Goal: Transaction & Acquisition: Purchase product/service

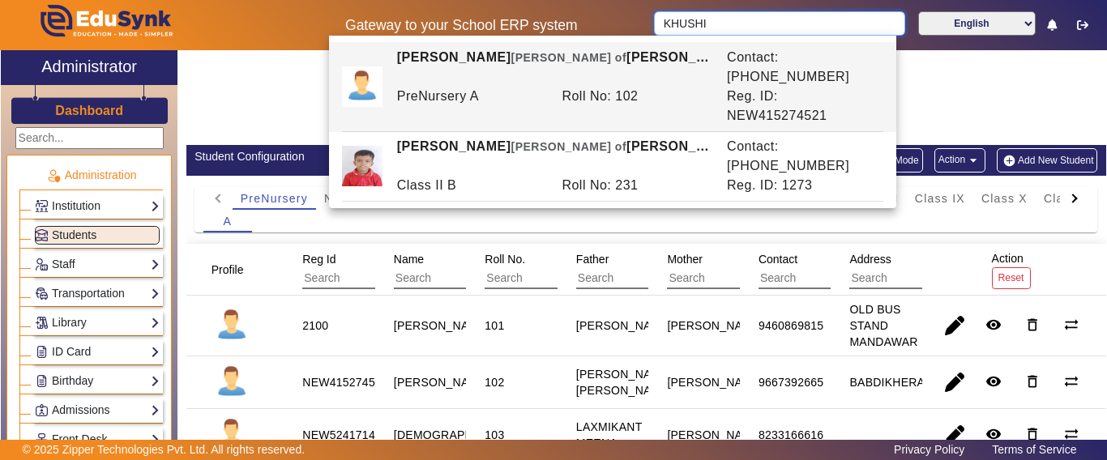
drag, startPoint x: 750, startPoint y: 15, endPoint x: 617, endPoint y: 8, distance: 133.0
click at [618, 9] on div "Gateway to your School ERP system KHUSHI English हिंदी (Hindi) ಕನ್ನಡ (Kannada) …" at bounding box center [553, 25] width 1105 height 50
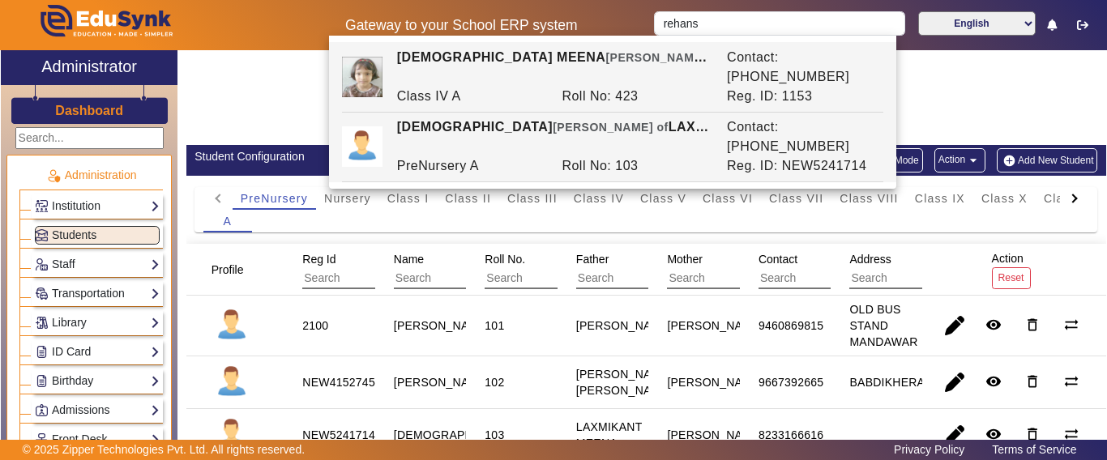
click at [660, 117] on div "REHANSH [PERSON_NAME] of [PERSON_NAME] MEENA" at bounding box center [553, 136] width 330 height 39
type input "[DEMOGRAPHIC_DATA]"
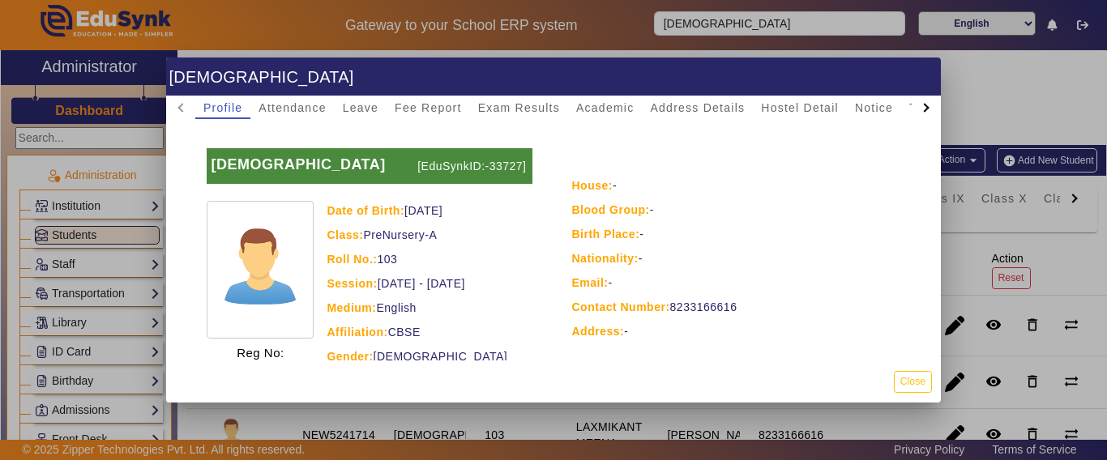
drag, startPoint x: 408, startPoint y: 211, endPoint x: 476, endPoint y: 209, distance: 68.9
click at [476, 209] on div "Date of Birth: [DEMOGRAPHIC_DATA]" at bounding box center [429, 210] width 205 height 19
click at [477, 214] on div "Date of Birth: [DEMOGRAPHIC_DATA]" at bounding box center [429, 210] width 205 height 19
drag, startPoint x: 492, startPoint y: 211, endPoint x: 407, endPoint y: 203, distance: 85.4
click at [407, 203] on div "Date of Birth: [DEMOGRAPHIC_DATA]" at bounding box center [429, 210] width 205 height 19
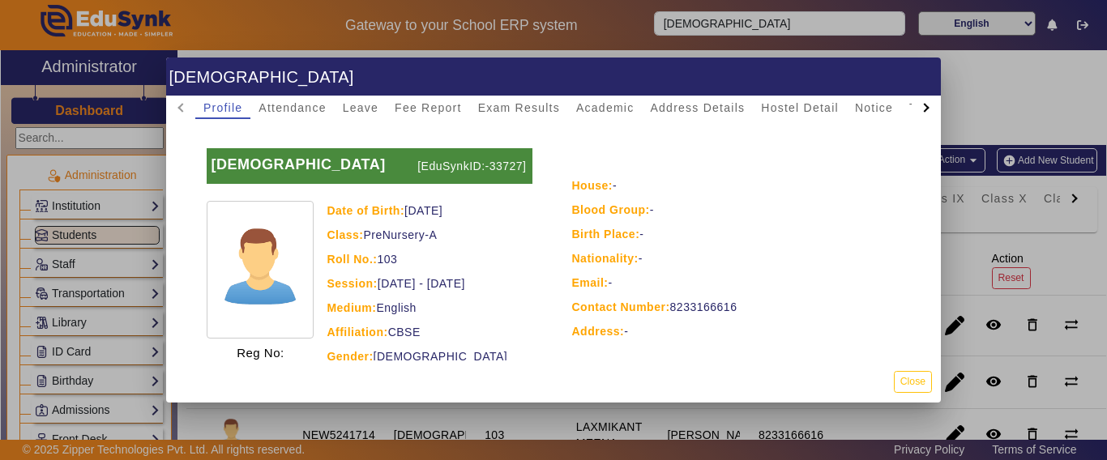
click at [406, 208] on div "Date of Birth: [DEMOGRAPHIC_DATA]" at bounding box center [429, 210] width 205 height 19
drag, startPoint x: 404, startPoint y: 211, endPoint x: 426, endPoint y: 211, distance: 22.7
click at [426, 211] on div "Date of Birth: [DEMOGRAPHIC_DATA]" at bounding box center [429, 210] width 205 height 19
click at [428, 211] on div "Date of Birth: [DEMOGRAPHIC_DATA]" at bounding box center [429, 210] width 205 height 19
drag, startPoint x: 408, startPoint y: 210, endPoint x: 490, endPoint y: 211, distance: 82.7
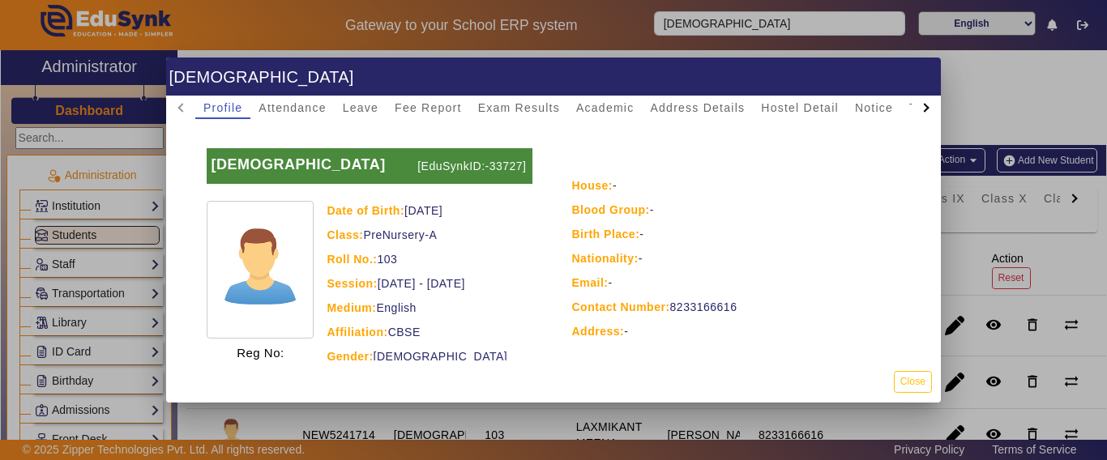
click at [490, 211] on div "Date of Birth: [DEMOGRAPHIC_DATA]" at bounding box center [429, 210] width 205 height 19
click at [491, 211] on div "Date of Birth: [DEMOGRAPHIC_DATA]" at bounding box center [429, 210] width 205 height 19
drag, startPoint x: 486, startPoint y: 209, endPoint x: 409, endPoint y: 211, distance: 77.0
click at [409, 211] on div "Date of Birth: [DEMOGRAPHIC_DATA]" at bounding box center [429, 210] width 205 height 19
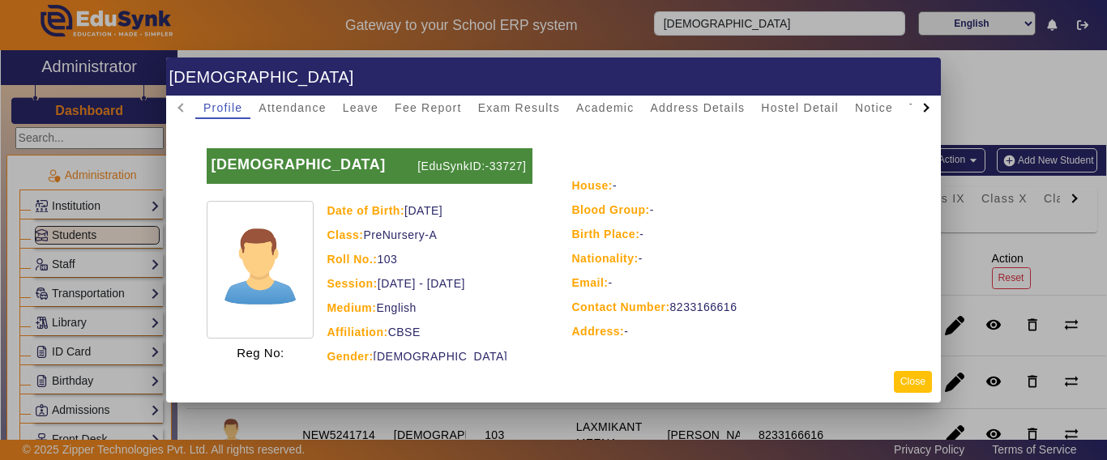
click at [915, 384] on button "Close" at bounding box center [913, 382] width 38 height 22
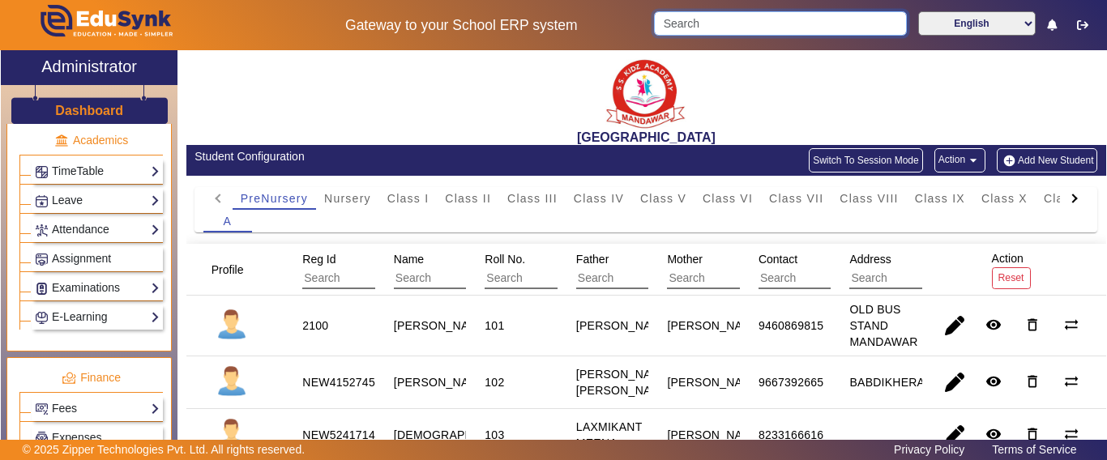
scroll to position [729, 0]
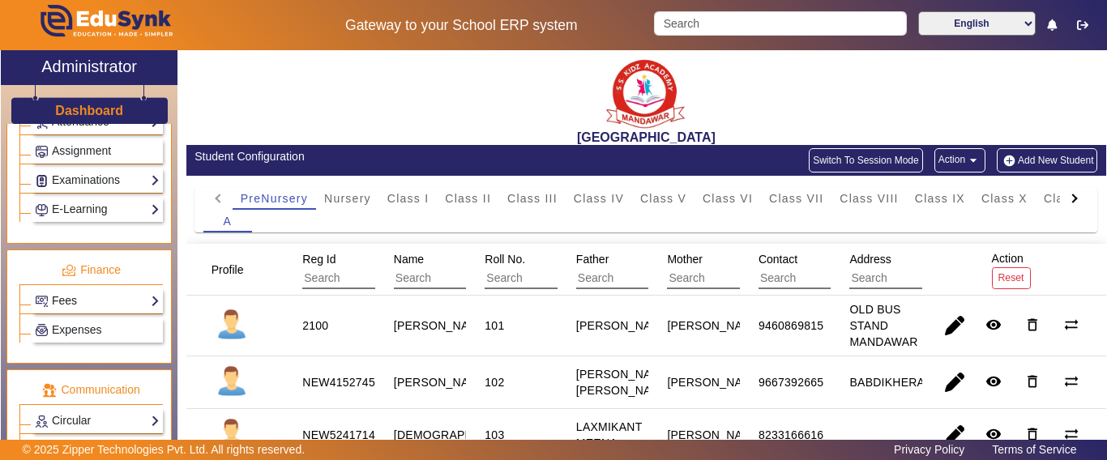
click at [62, 303] on link "Fees" at bounding box center [97, 301] width 125 height 19
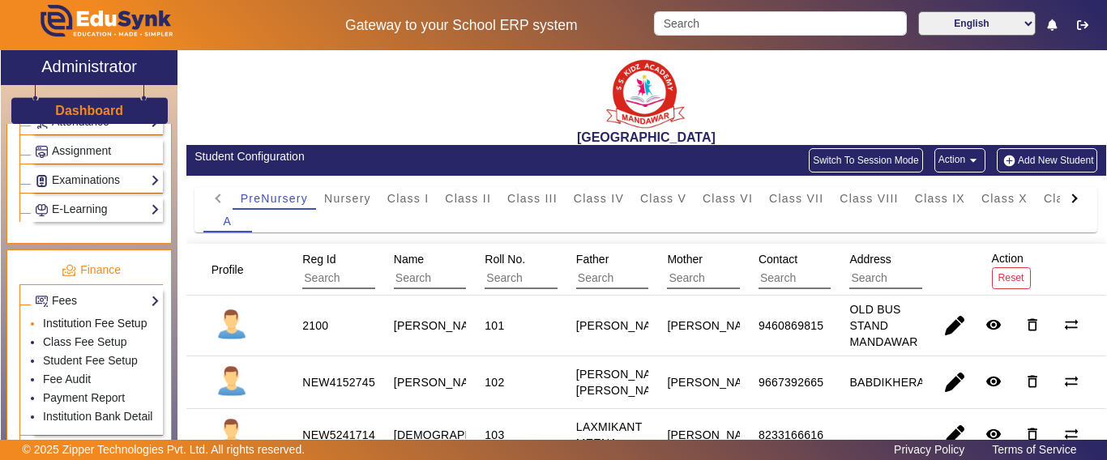
scroll to position [810, 0]
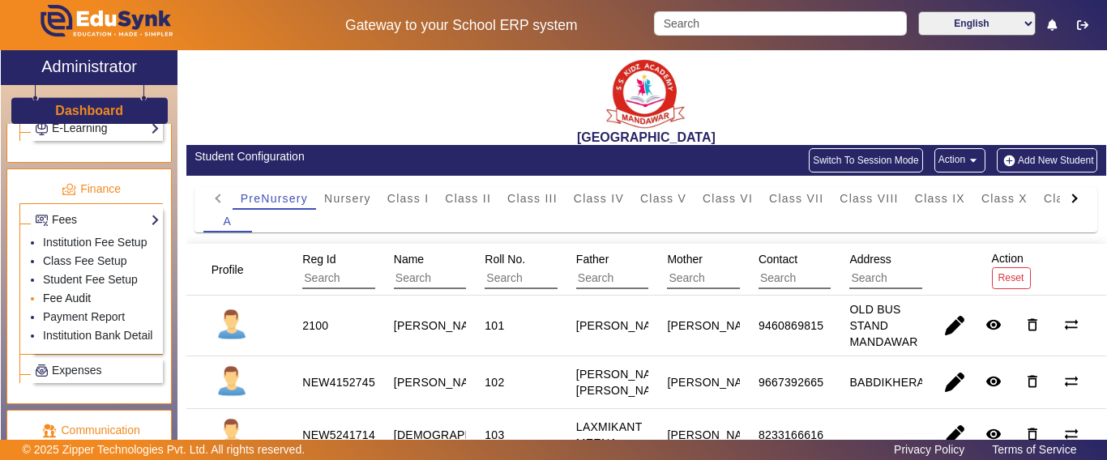
click at [73, 305] on link "Fee Audit" at bounding box center [67, 298] width 48 height 13
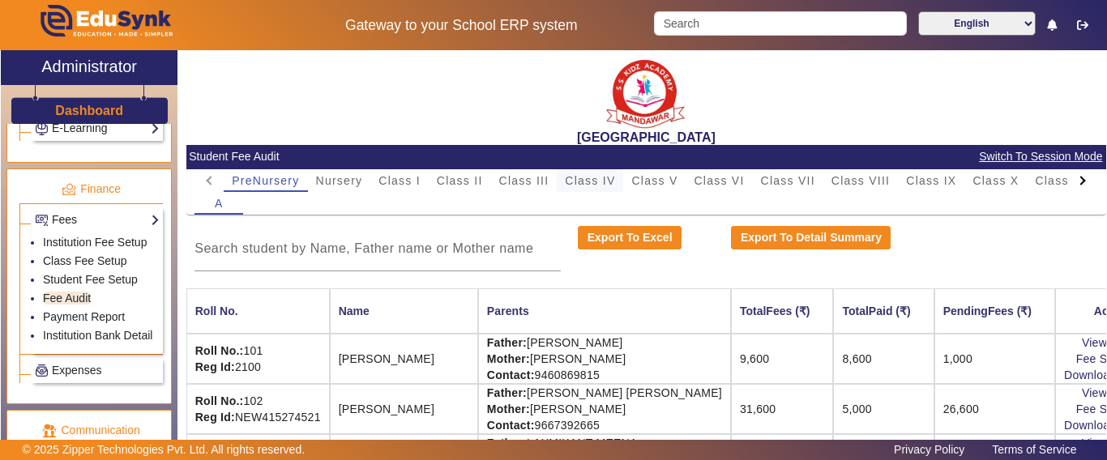
click at [604, 177] on span "Class IV" at bounding box center [590, 180] width 50 height 11
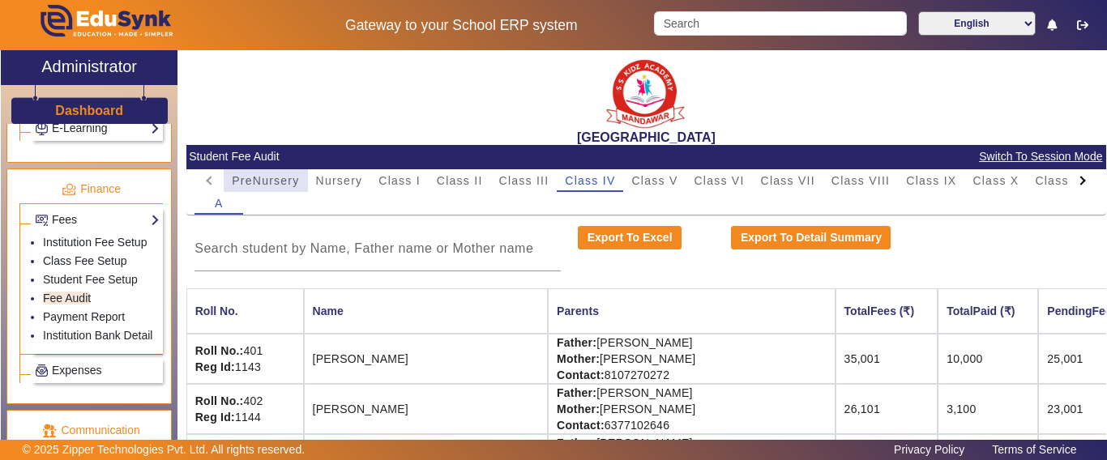
click at [297, 171] on span "PreNursery" at bounding box center [265, 180] width 67 height 23
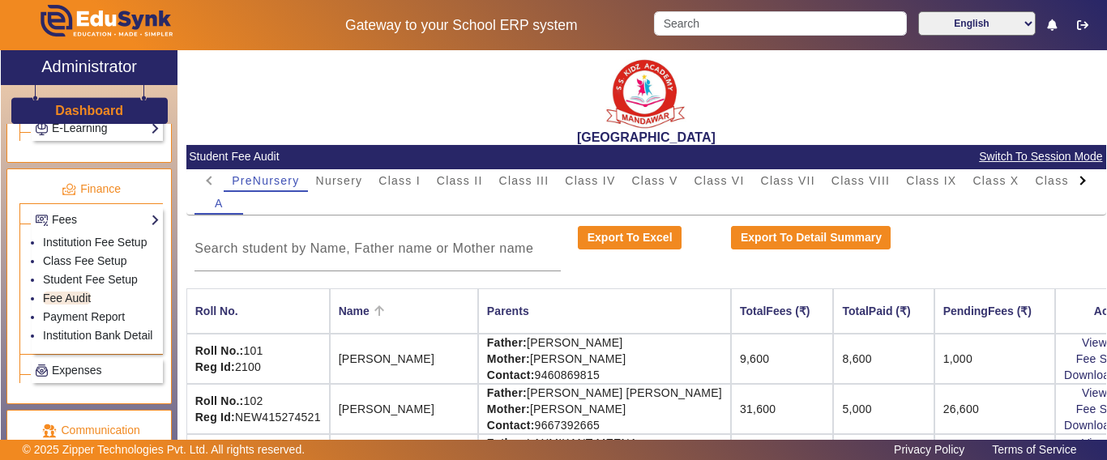
scroll to position [67, 0]
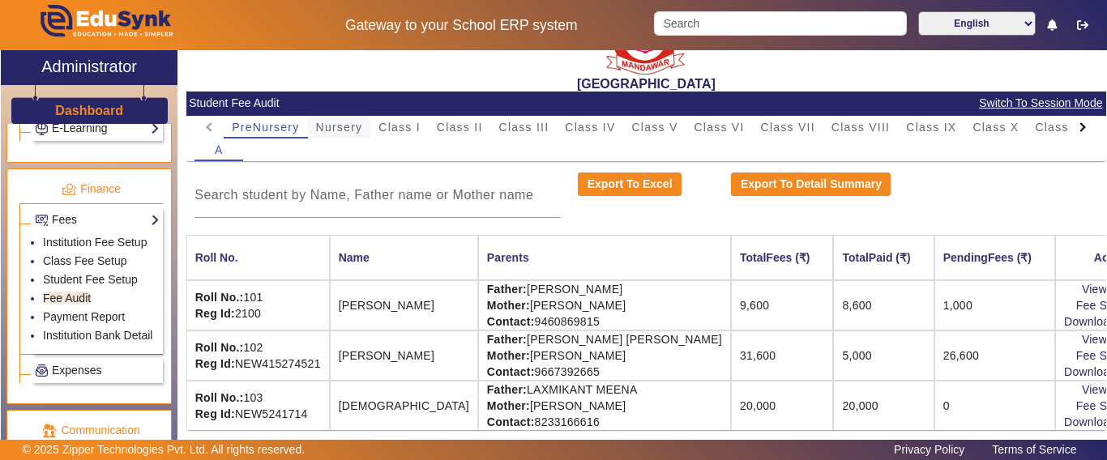
click at [335, 122] on span "Nursery" at bounding box center [339, 127] width 47 height 11
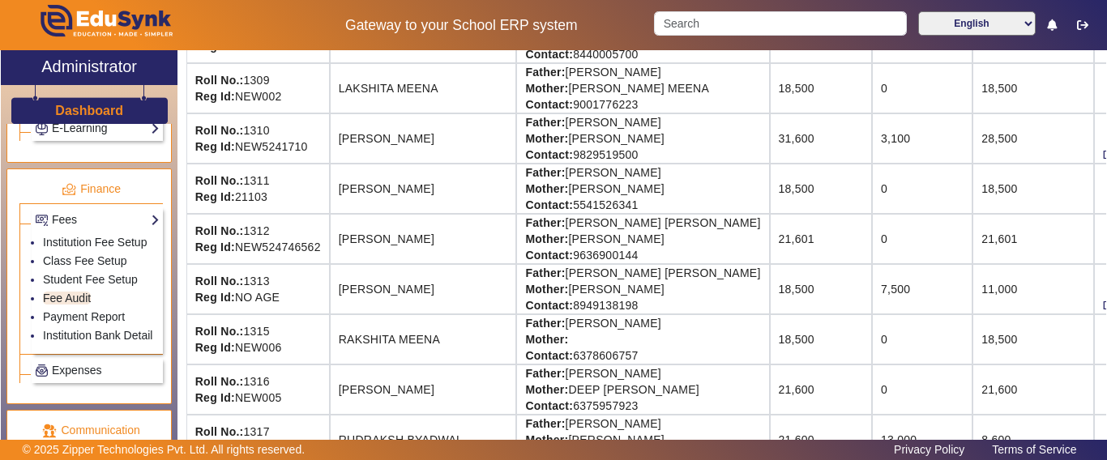
scroll to position [715, 0]
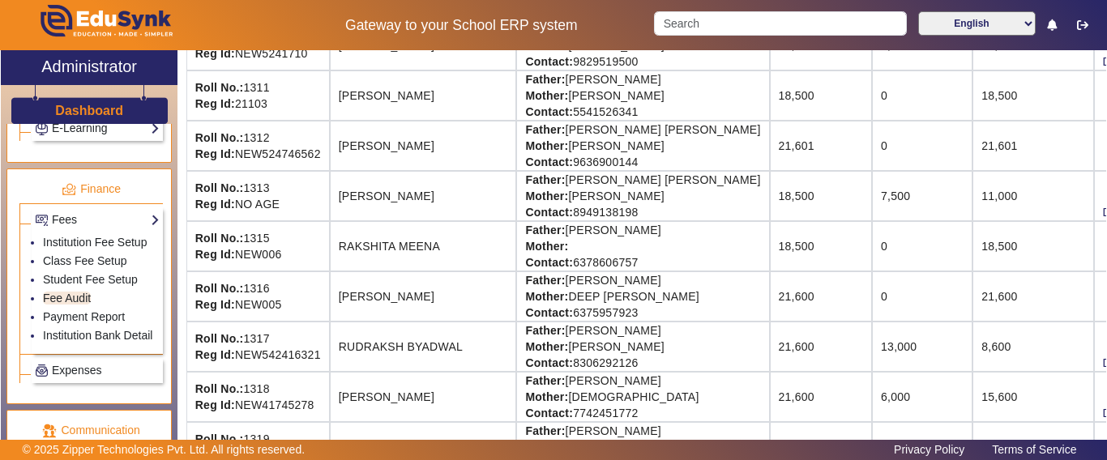
drag, startPoint x: 870, startPoint y: 145, endPoint x: 1053, endPoint y: 139, distance: 182.4
click at [1053, 139] on tr "Roll No.: 1312 Reg Id: NEW524746562 [PERSON_NAME] Father: [PERSON_NAME] [PERSON…" at bounding box center [696, 146] width 1021 height 50
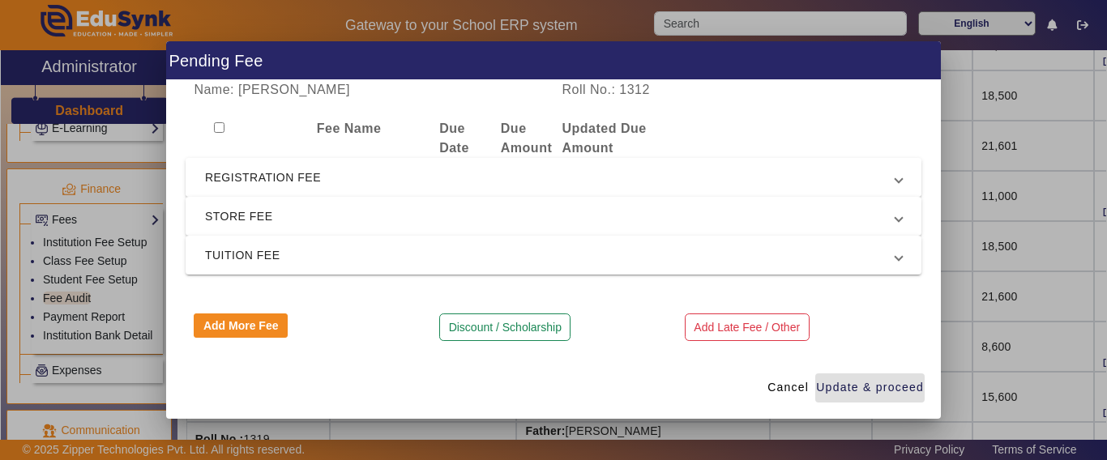
click at [280, 186] on span "REGISTRATION FEE" at bounding box center [550, 177] width 690 height 19
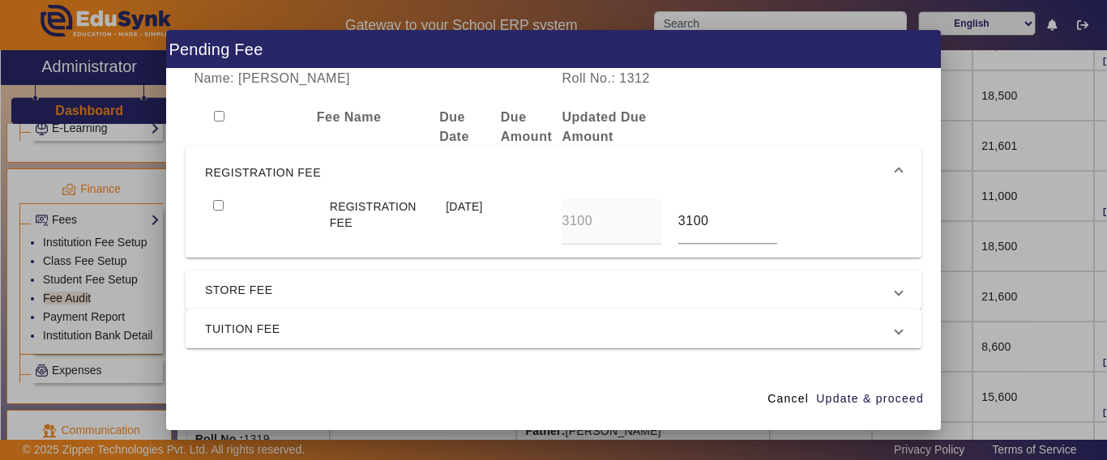
click at [217, 203] on input "checkbox" at bounding box center [218, 205] width 11 height 11
checkbox input "true"
click at [224, 290] on span "STORE FEE" at bounding box center [550, 289] width 690 height 19
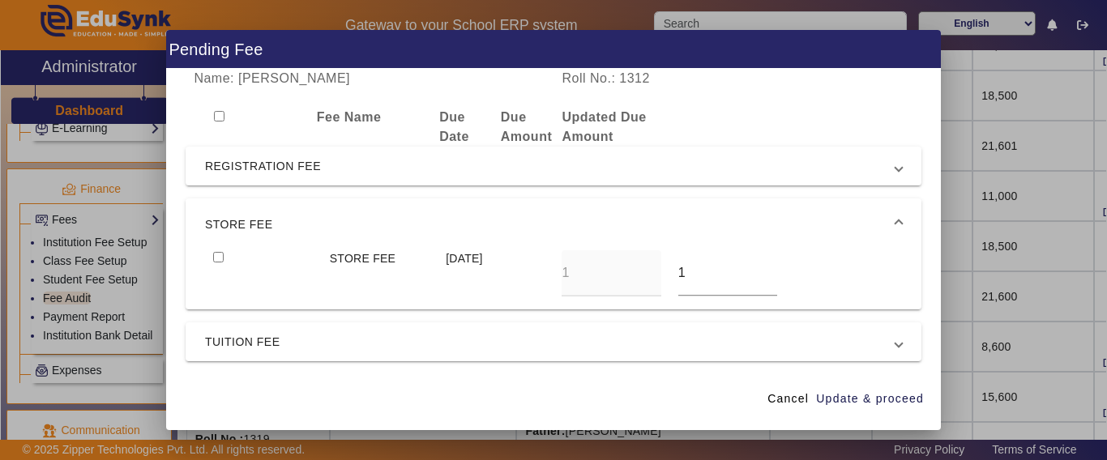
click at [237, 223] on span "STORE FEE" at bounding box center [550, 224] width 690 height 19
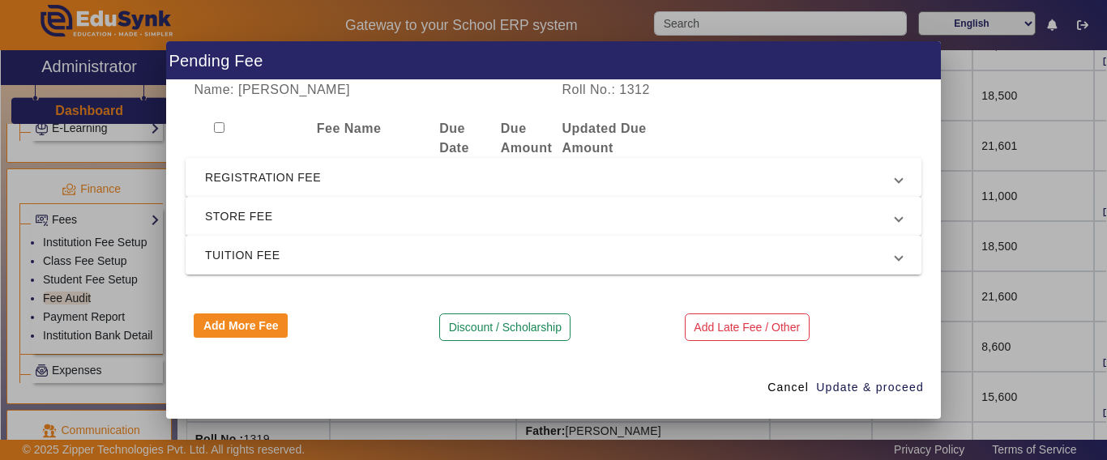
click at [240, 273] on mat-expansion-panel-header "TUITION FEE" at bounding box center [554, 255] width 736 height 39
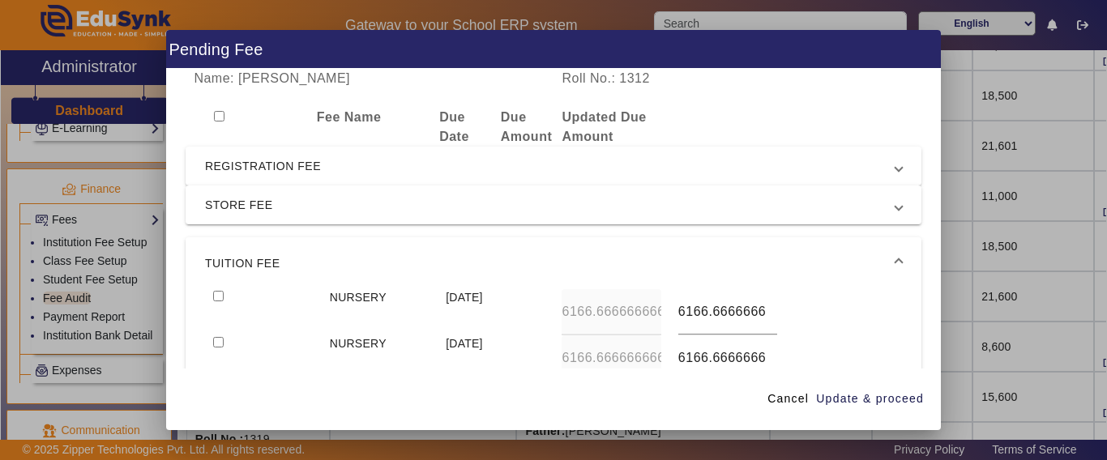
click at [237, 285] on mat-expansion-panel-header "TUITION FEE" at bounding box center [554, 263] width 736 height 52
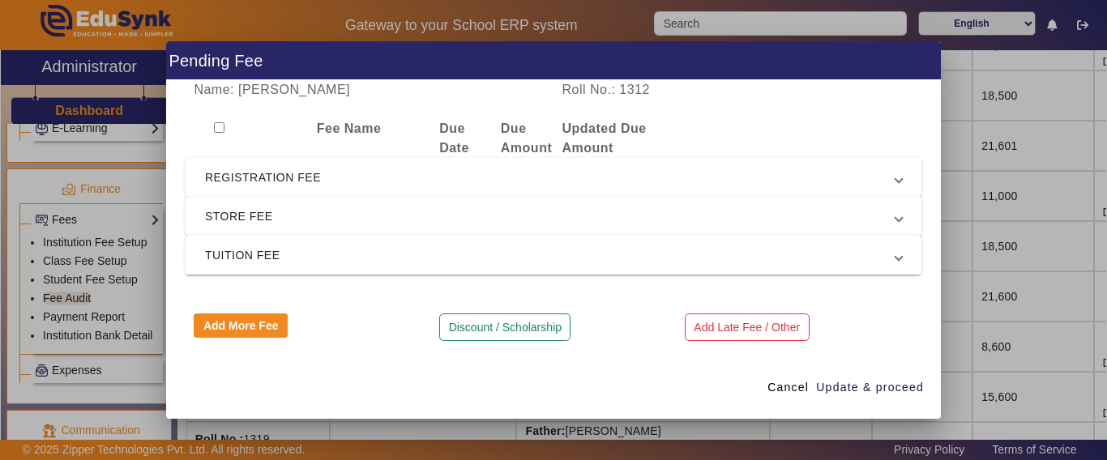
click at [276, 268] on mat-expansion-panel-header "TUITION FEE" at bounding box center [554, 255] width 736 height 39
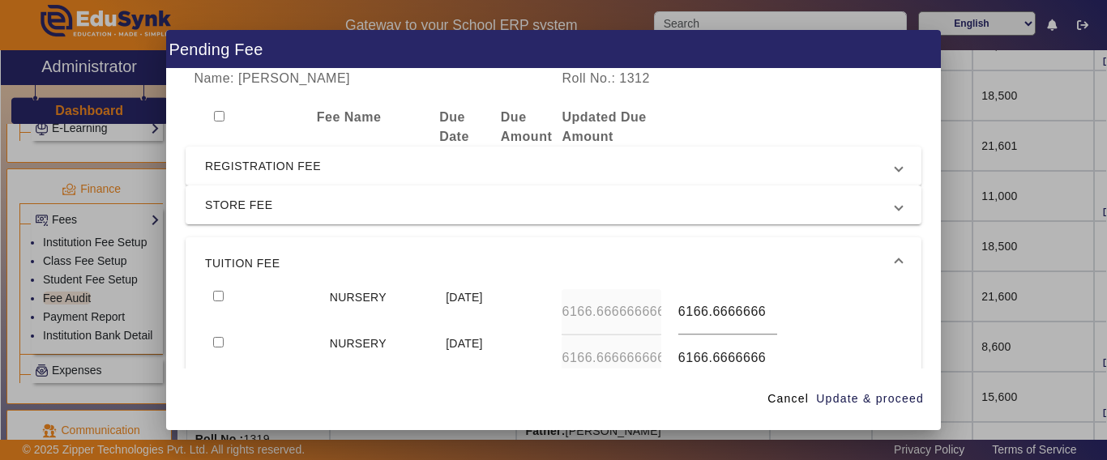
click at [220, 299] on input "checkbox" at bounding box center [218, 296] width 11 height 11
checkbox input "true"
drag, startPoint x: 669, startPoint y: 314, endPoint x: 852, endPoint y: 308, distance: 183.2
click at [852, 308] on div "NURSERY [DATE] 6166.66666666667 6166.66666666667" at bounding box center [553, 312] width 697 height 46
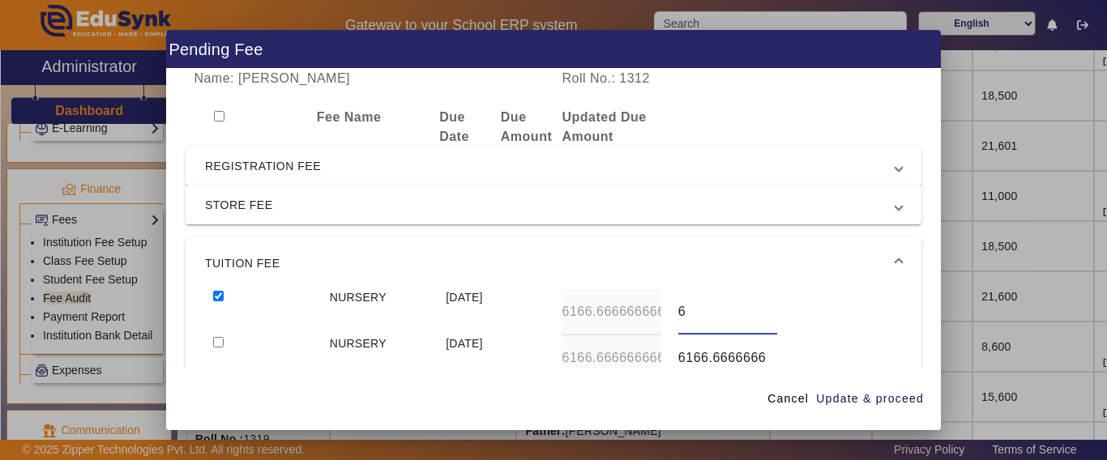
scroll to position [0, 0]
type input "6500"
click at [213, 337] on input "checkbox" at bounding box center [218, 342] width 11 height 11
checkbox input "true"
type input "6000"
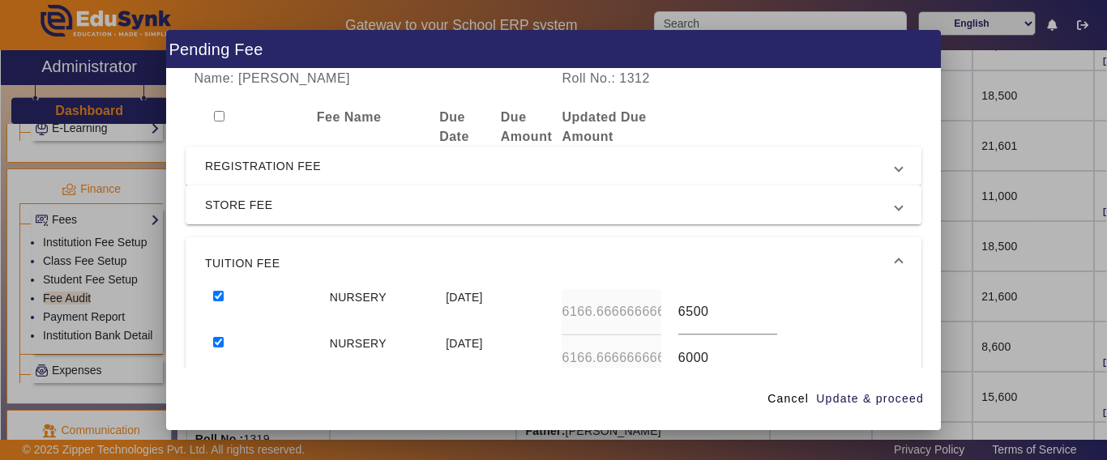
scroll to position [156, 0]
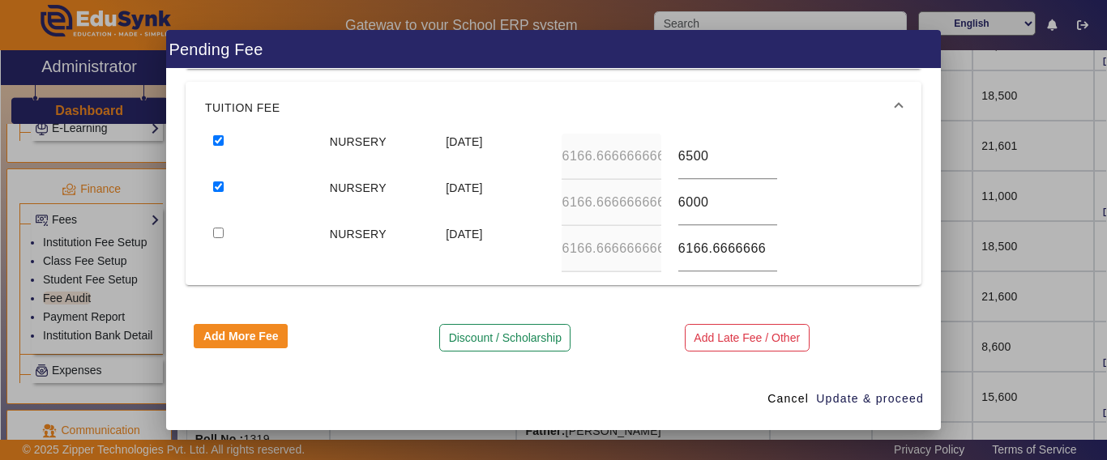
click at [213, 228] on input "checkbox" at bounding box center [218, 233] width 11 height 11
checkbox input "true"
type input "6000"
click at [837, 402] on span "Update & proceed" at bounding box center [870, 399] width 108 height 17
type input "6500"
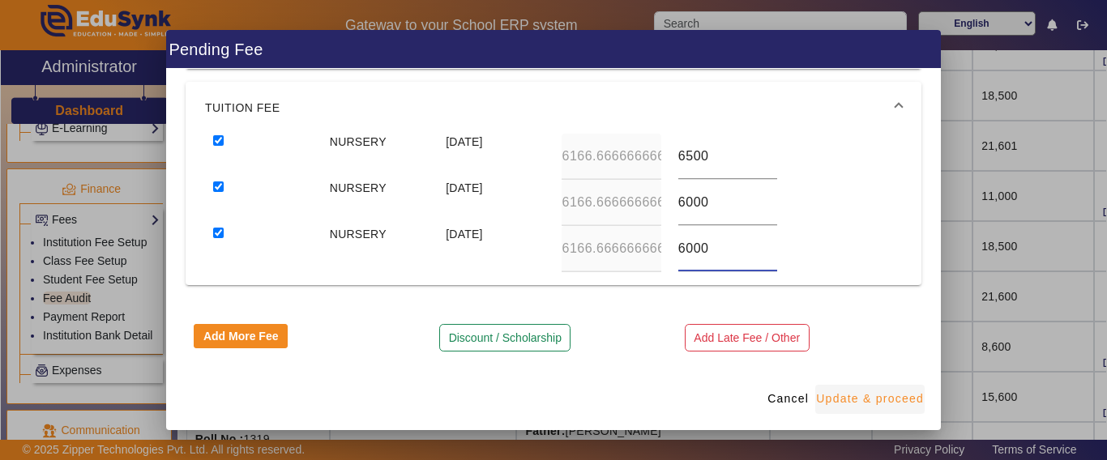
type input "6000"
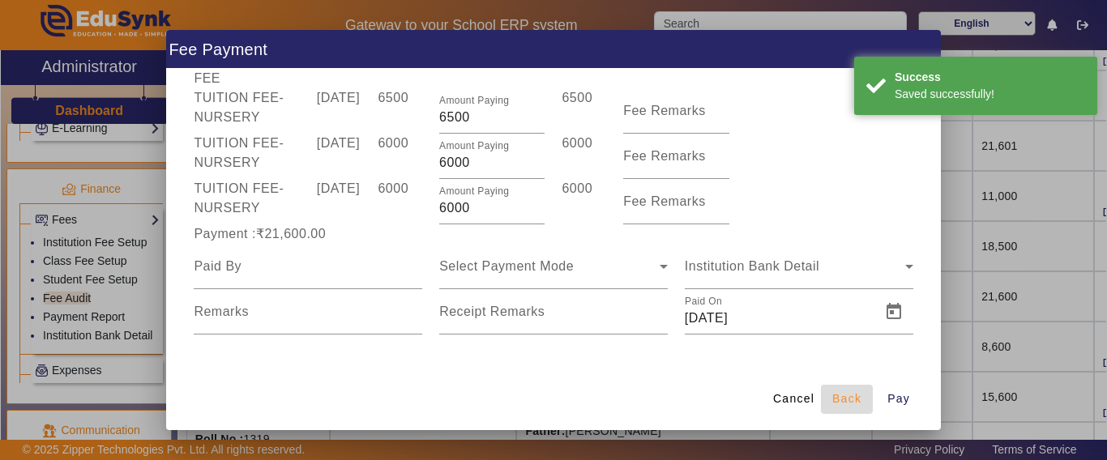
click at [838, 401] on span "Back" at bounding box center [846, 399] width 29 height 17
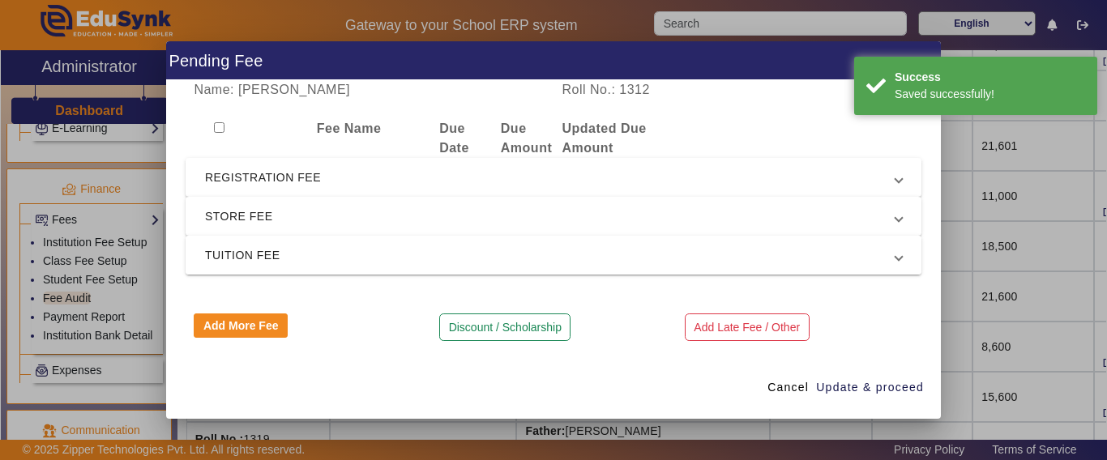
scroll to position [0, 0]
click at [340, 172] on span "REGISTRATION FEE" at bounding box center [550, 177] width 690 height 19
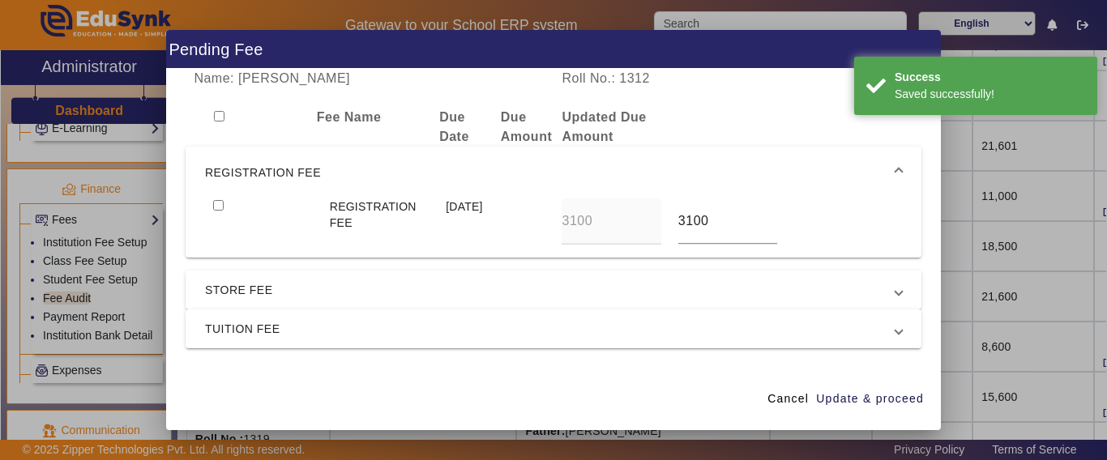
click at [214, 199] on mat-expansion-panel "REGISTRATION FEE REGISTRATION FEE [DATE] 3100 3100" at bounding box center [554, 202] width 736 height 111
click at [213, 205] on input "checkbox" at bounding box center [218, 205] width 11 height 11
checkbox input "true"
click at [233, 325] on span "TUITION FEE" at bounding box center [550, 328] width 690 height 19
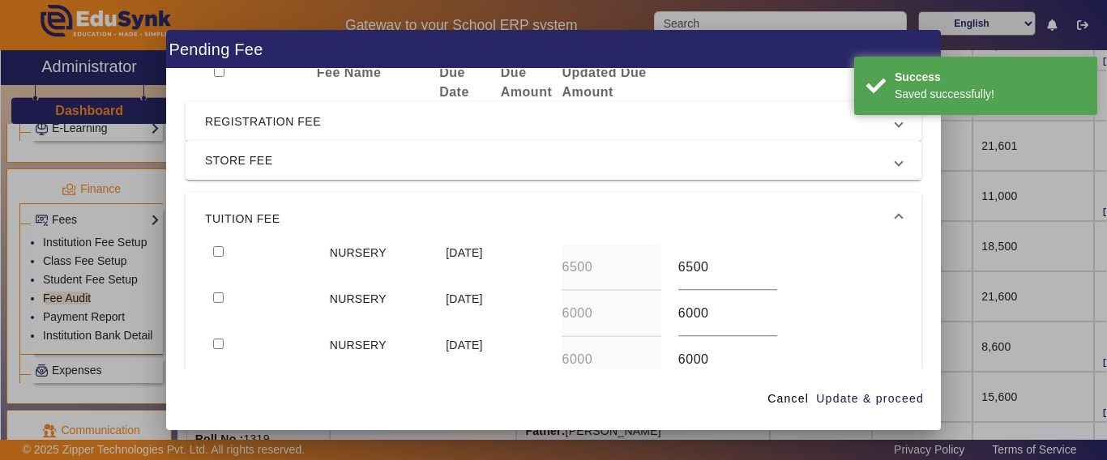
scroll to position [81, 0]
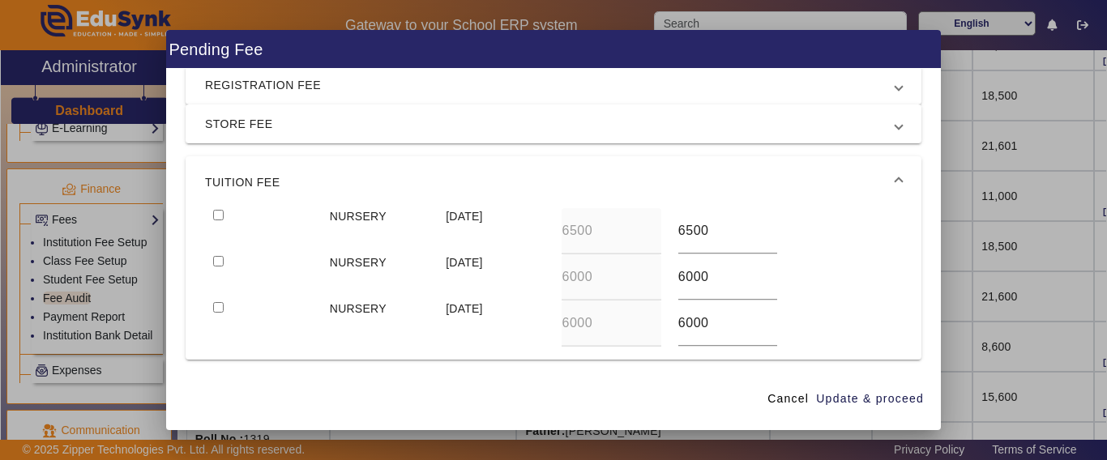
click at [217, 212] on input "checkbox" at bounding box center [218, 215] width 11 height 11
checkbox input "true"
click at [827, 410] on span "button" at bounding box center [869, 399] width 109 height 39
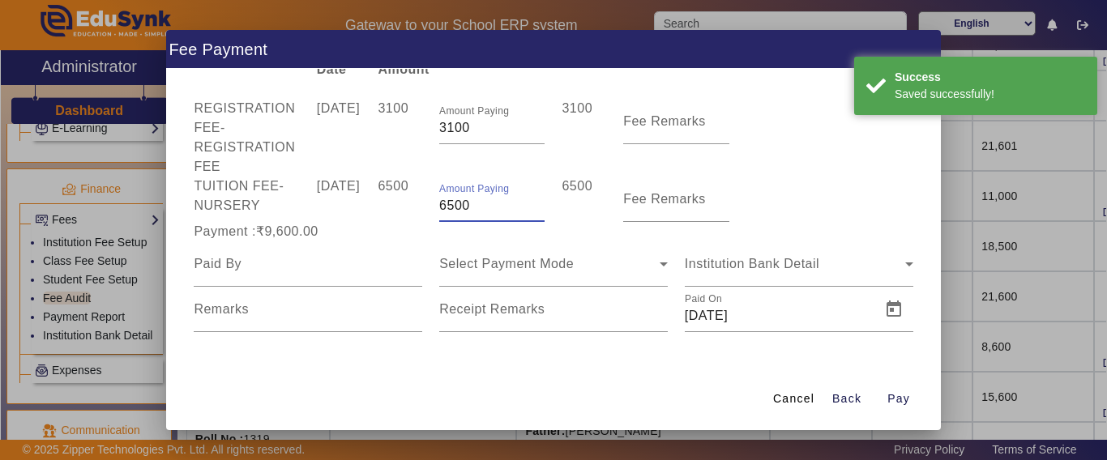
drag, startPoint x: 492, startPoint y: 205, endPoint x: 385, endPoint y: 204, distance: 107.0
click at [388, 201] on div "TUITION FEE - NURSERY [DATE] 6500 Amount Paying 6500 6500 Fee Remarks" at bounding box center [554, 199] width 736 height 45
type input "2"
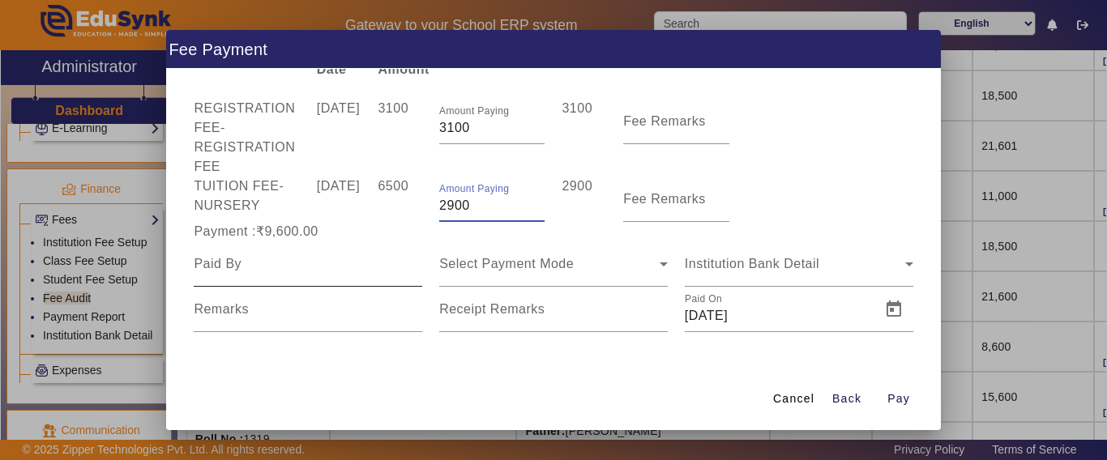
type input "2900"
click at [394, 242] on div at bounding box center [308, 263] width 229 height 45
click at [304, 268] on input at bounding box center [308, 263] width 229 height 19
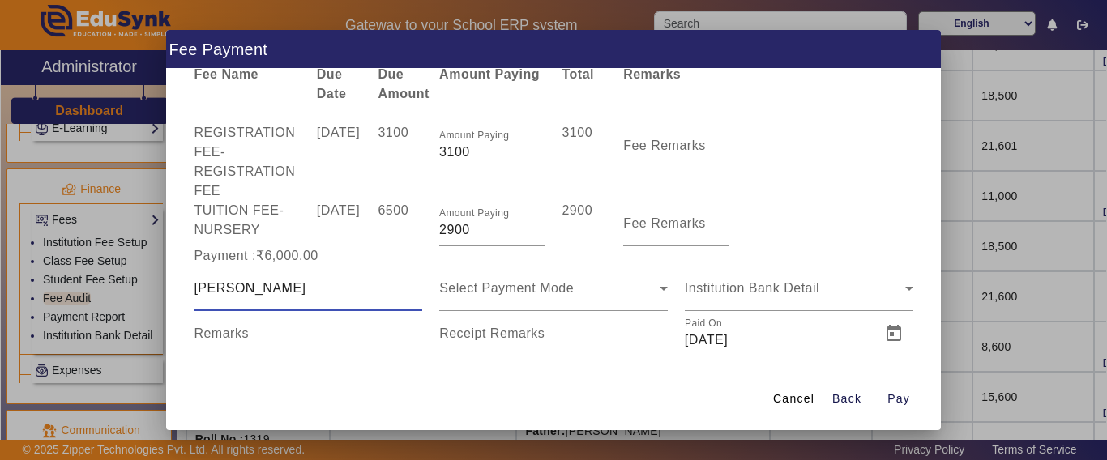
scroll to position [66, 0]
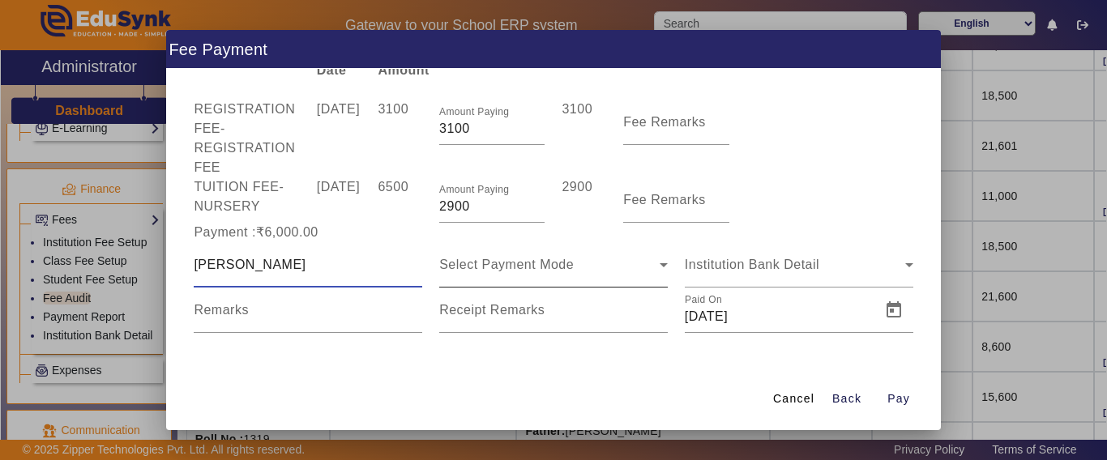
type input "[PERSON_NAME]"
click at [464, 280] on div "Select Payment Mode" at bounding box center [553, 264] width 229 height 45
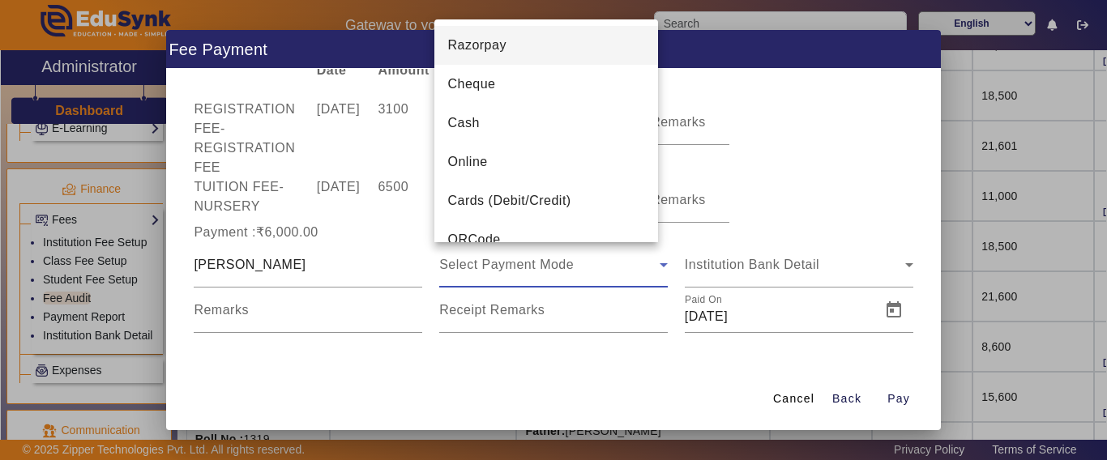
click at [474, 280] on div at bounding box center [553, 230] width 1107 height 460
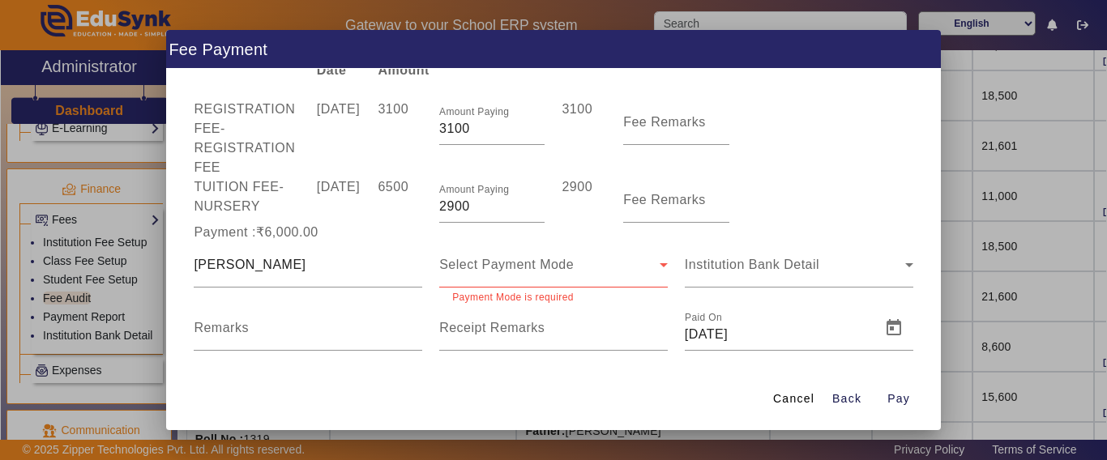
click at [468, 266] on span "Select Payment Mode" at bounding box center [506, 265] width 135 height 14
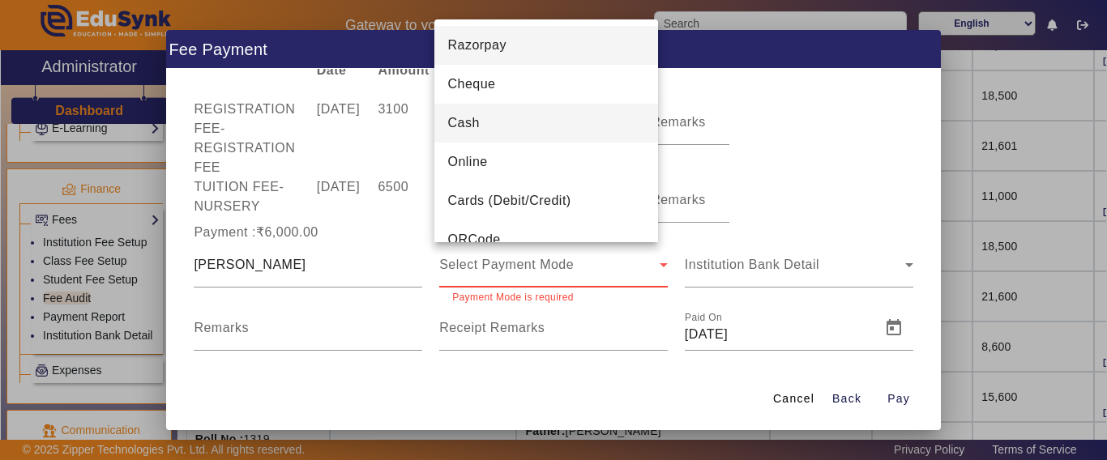
click at [479, 126] on span "Cash" at bounding box center [463, 122] width 32 height 19
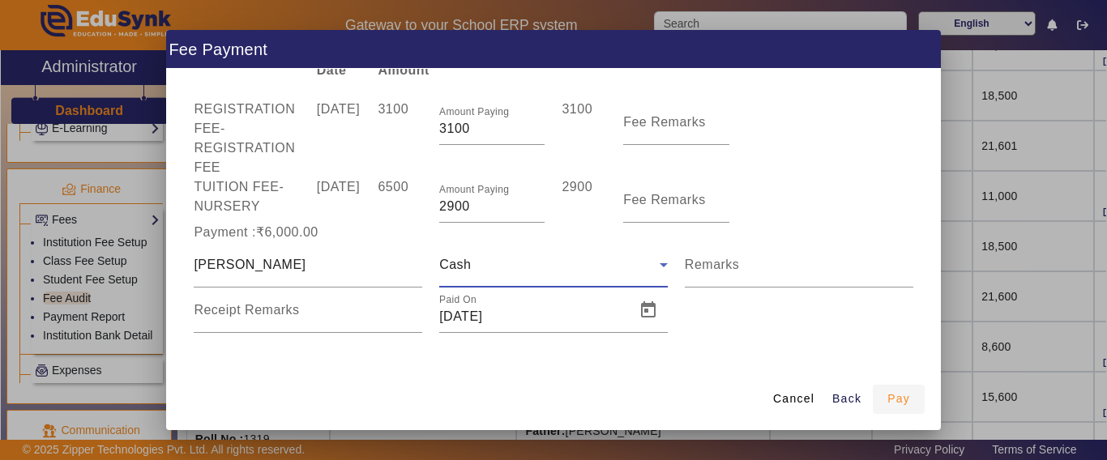
click at [897, 403] on span "Pay" at bounding box center [898, 399] width 23 height 17
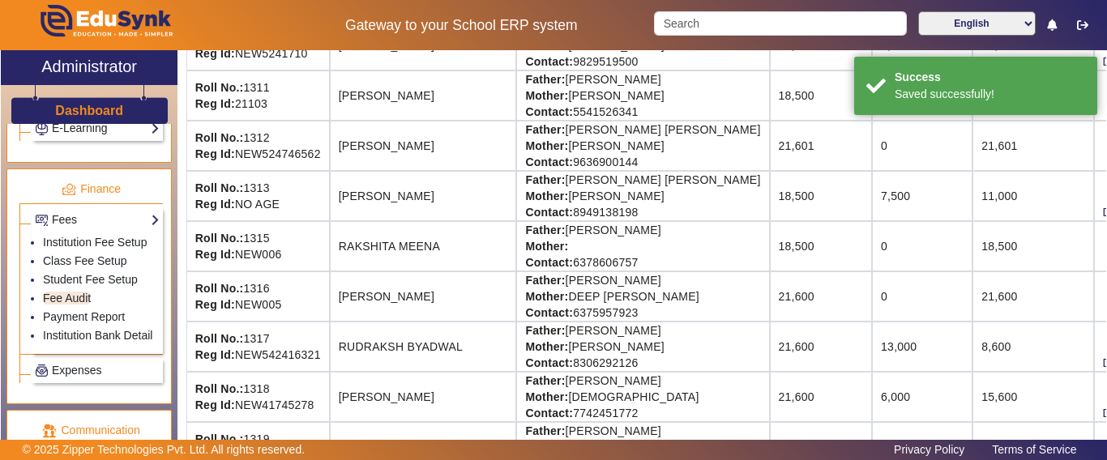
scroll to position [0, 0]
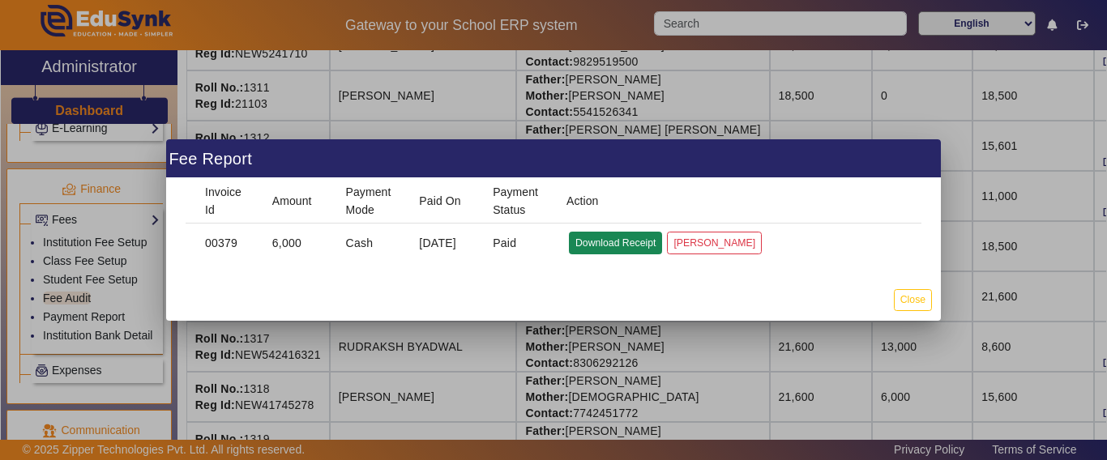
click at [613, 232] on button "Download Receipt" at bounding box center [615, 243] width 93 height 22
click at [685, 33] on div at bounding box center [553, 230] width 1107 height 460
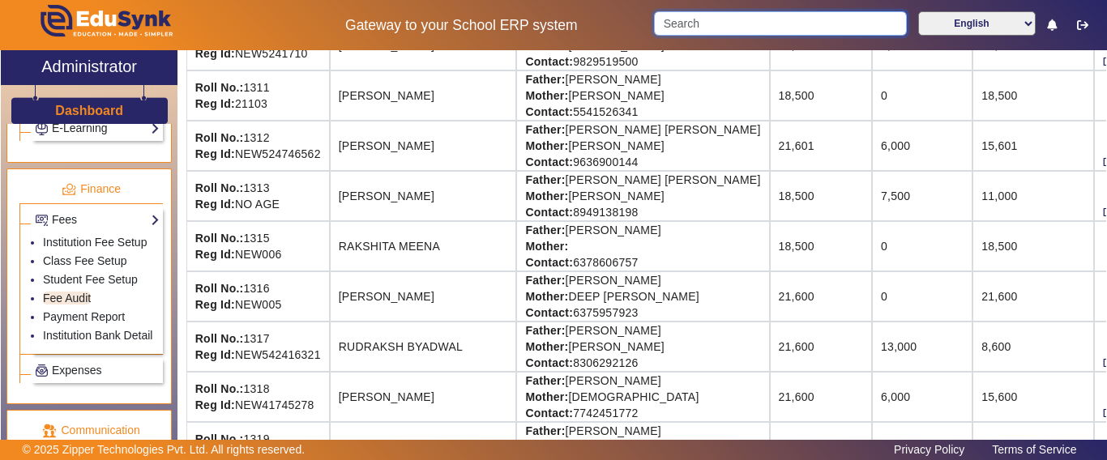
click at [713, 28] on input "Search" at bounding box center [780, 23] width 252 height 24
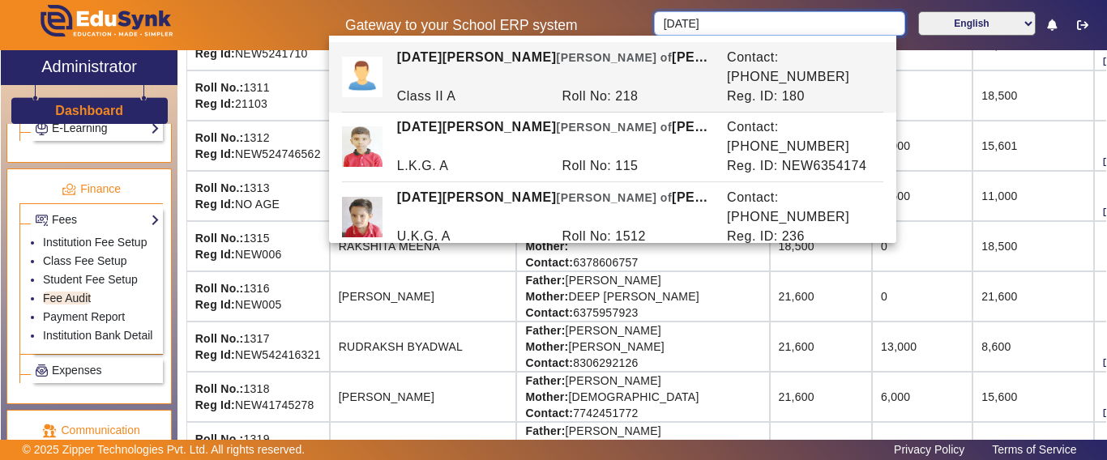
type input "[DATE]"
click at [439, 233] on td "RAKSHITA MEENA" at bounding box center [423, 246] width 187 height 50
